Goal: Task Accomplishment & Management: Use online tool/utility

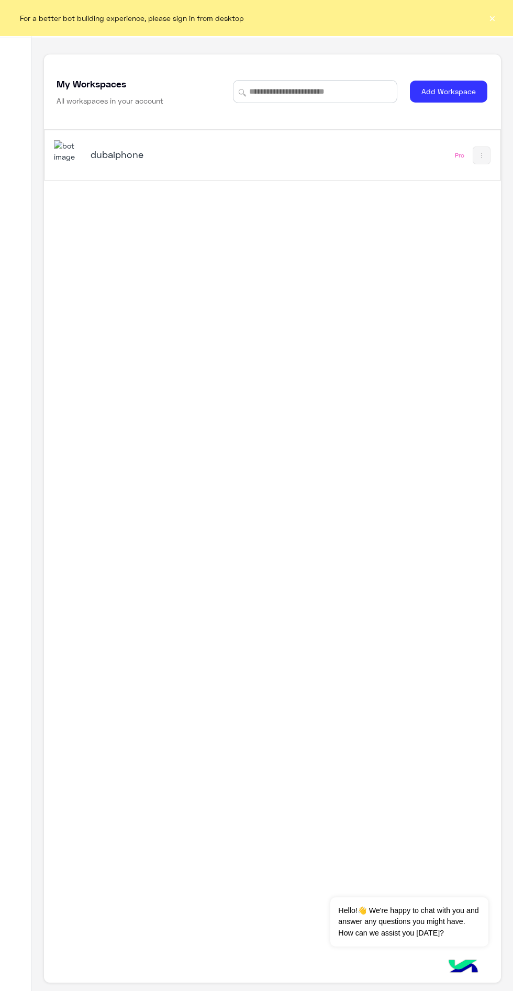
click at [156, 163] on div "dubaiphone" at bounding box center [168, 155] width 157 height 15
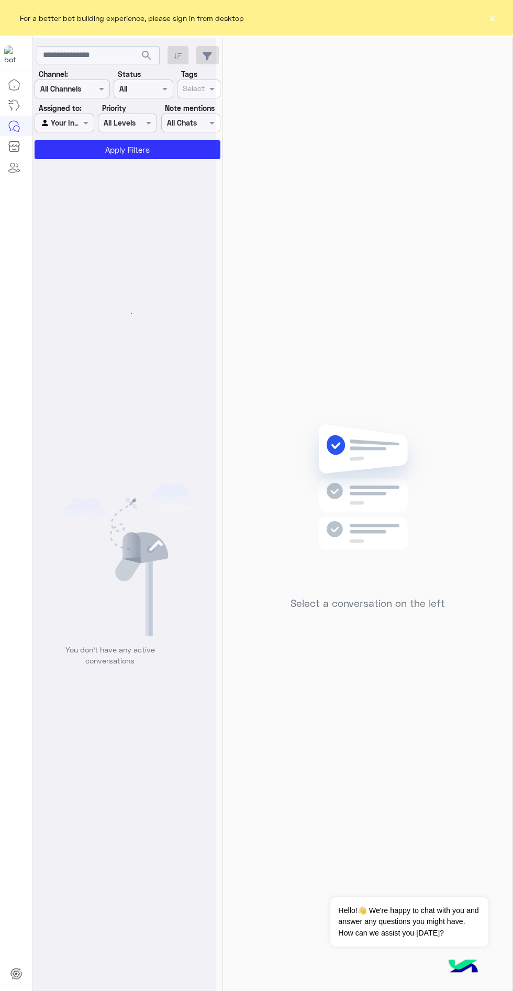
click at [493, 22] on button "×" at bounding box center [492, 18] width 10 height 10
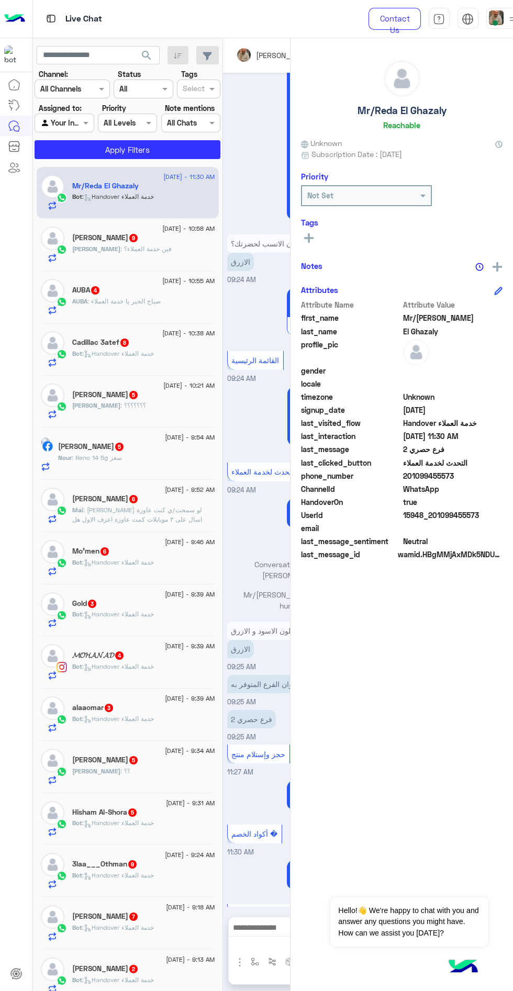
scroll to position [553, 0]
click at [493, 22] on span at bounding box center [494, 22] width 5 height 5
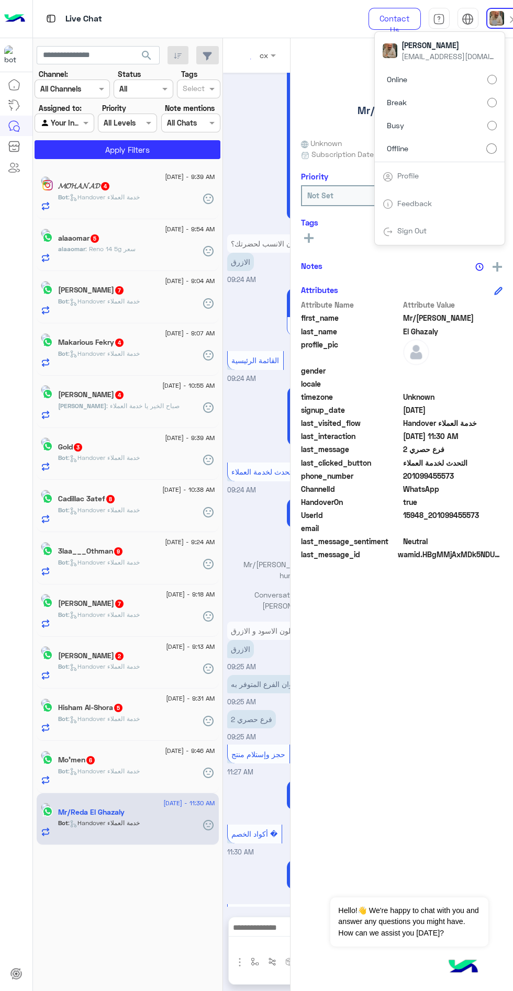
scroll to position [669, 0]
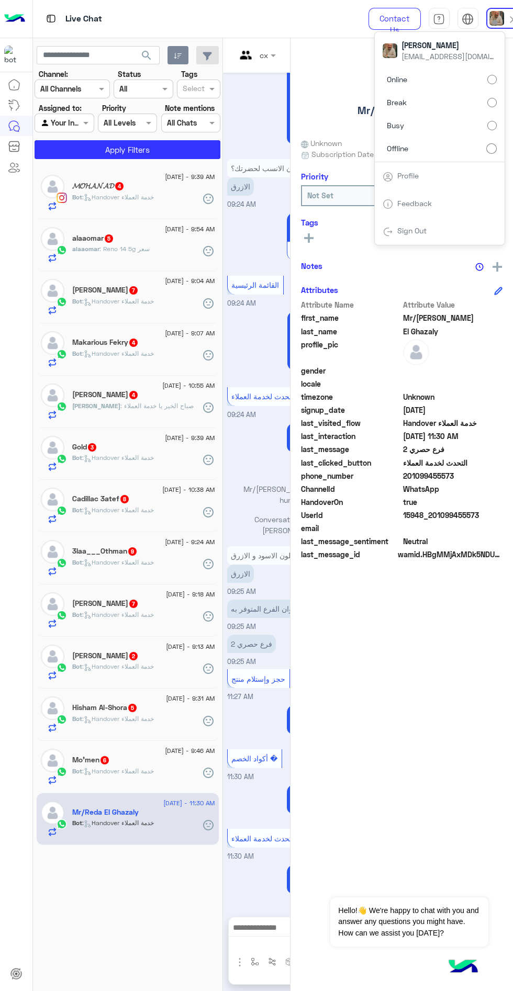
click at [177, 55] on icon "button" at bounding box center [178, 56] width 8 height 8
